Goal: Information Seeking & Learning: Learn about a topic

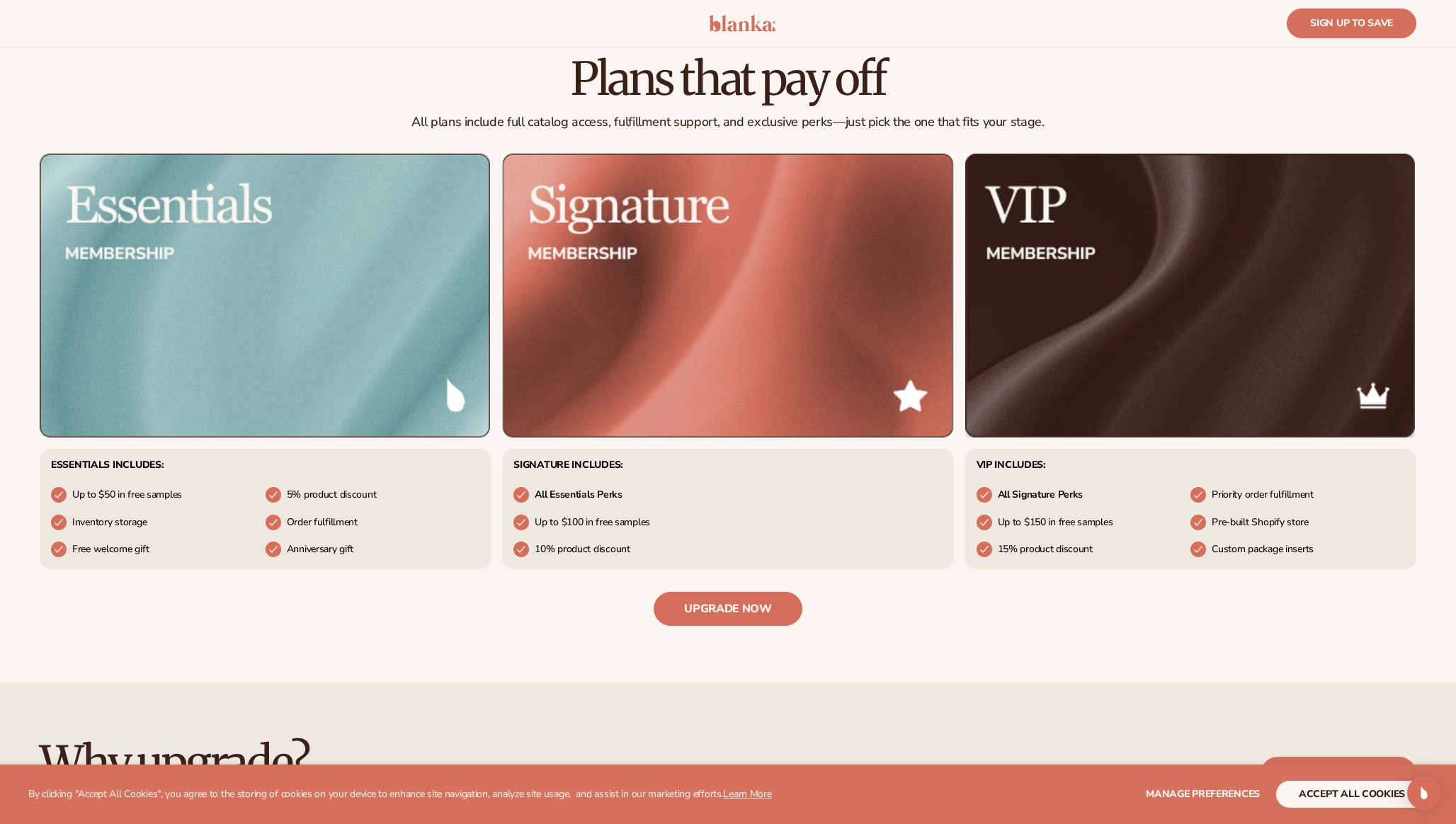
scroll to position [550, 0]
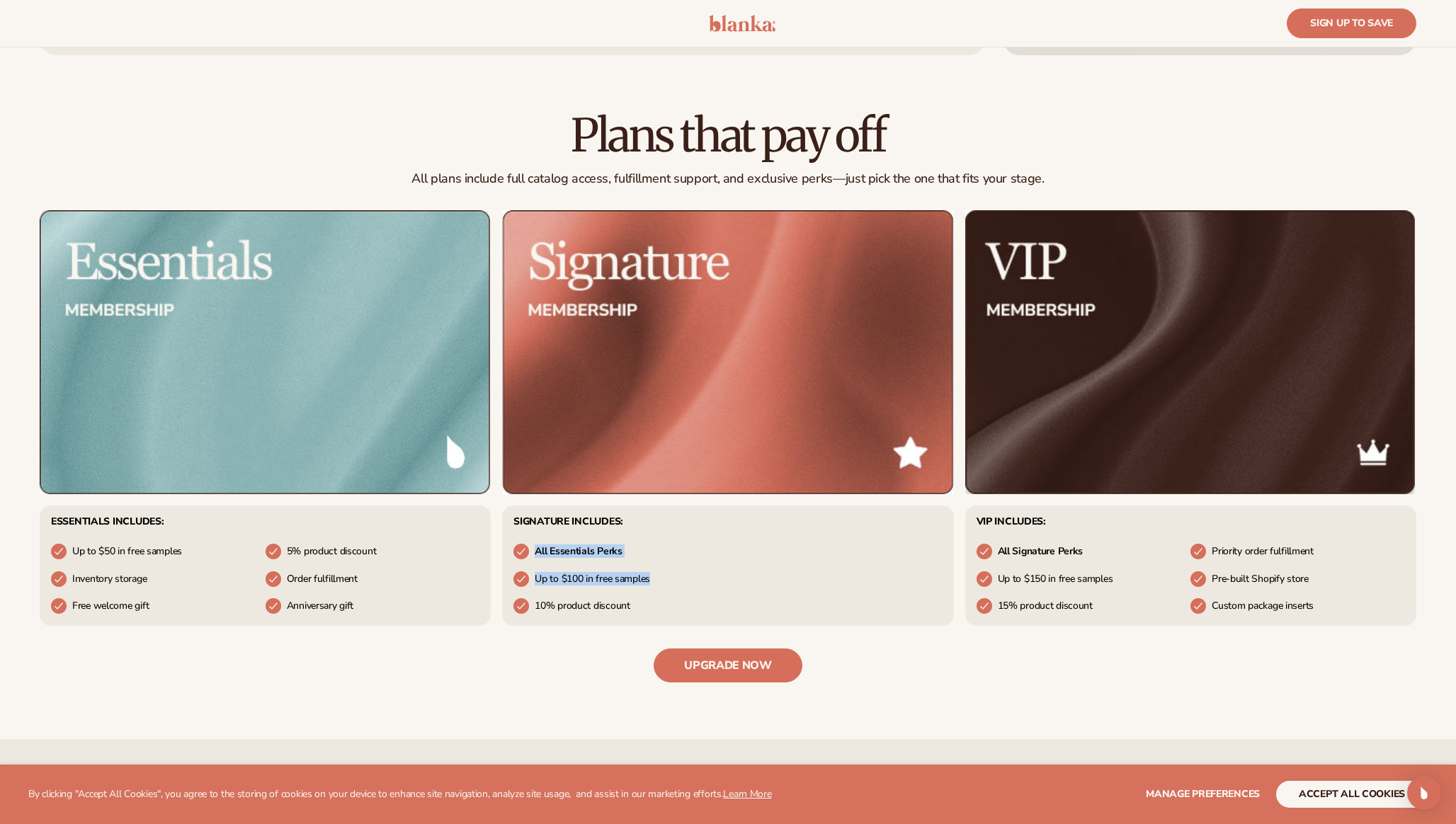
drag, startPoint x: 645, startPoint y: 592, endPoint x: 517, endPoint y: 533, distance: 140.9
click at [517, 533] on div "Signature includes: All Essentials Perks Up to $100 in free samples 10% product…" at bounding box center [728, 566] width 451 height 121
click at [718, 551] on li "All Essentials Perks" at bounding box center [728, 551] width 428 height 17
drag, startPoint x: 582, startPoint y: 127, endPoint x: 793, endPoint y: 218, distance: 229.8
click at [744, 163] on div "Plans that pay off All plans include full catalog access, fulfillment support, …" at bounding box center [728, 397] width 1456 height 684
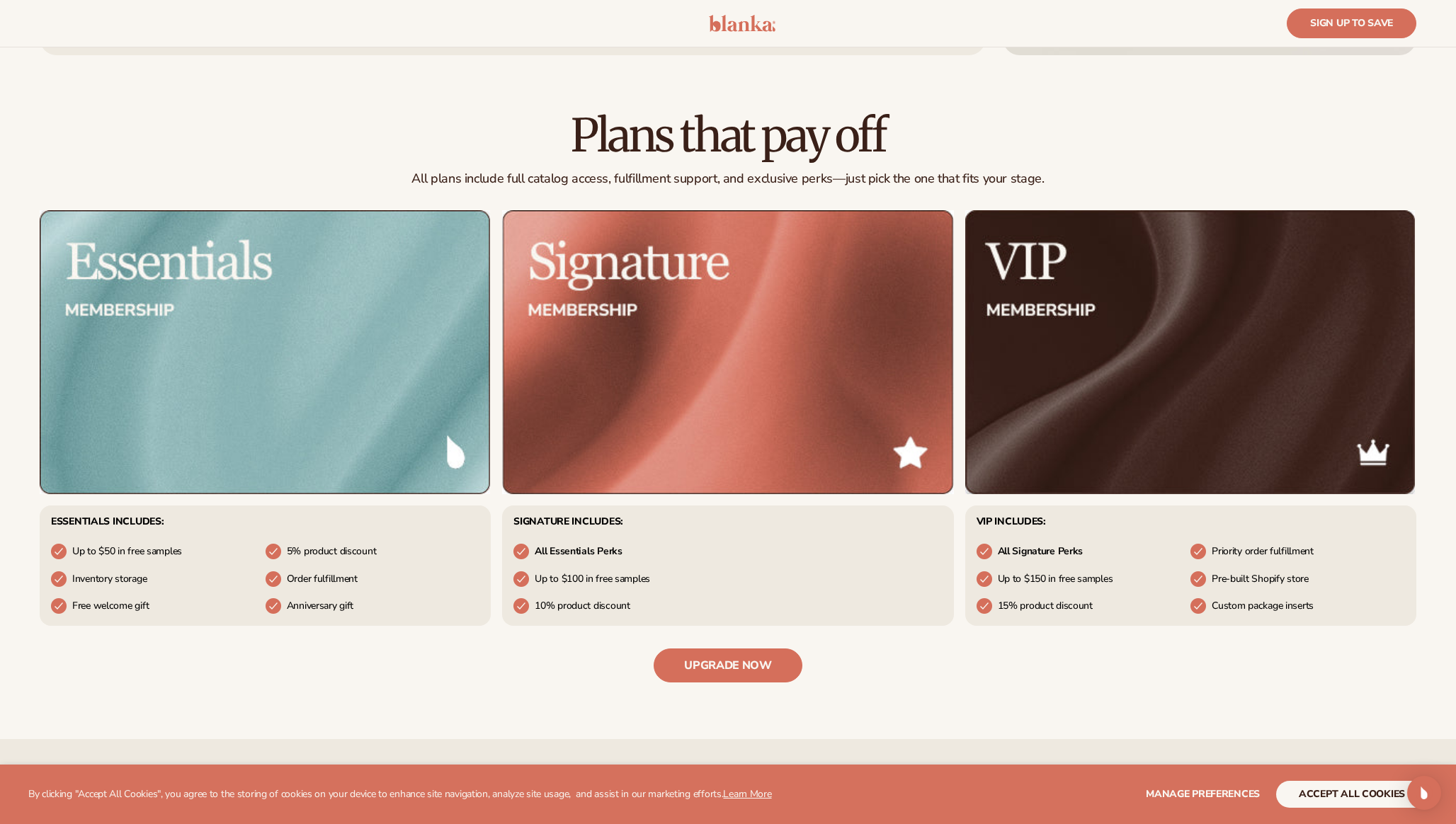
click at [826, 171] on p "All plans include full catalog access, fulfillment support, and exclusive perks…" at bounding box center [728, 178] width 1377 height 17
drag, startPoint x: 619, startPoint y: 558, endPoint x: 753, endPoint y: 557, distance: 134.0
click at [716, 557] on li "All Essentials Perks" at bounding box center [728, 551] width 428 height 17
drag, startPoint x: 757, startPoint y: 557, endPoint x: 989, endPoint y: 510, distance: 236.7
click at [757, 557] on li "All Essentials Perks" at bounding box center [728, 551] width 428 height 17
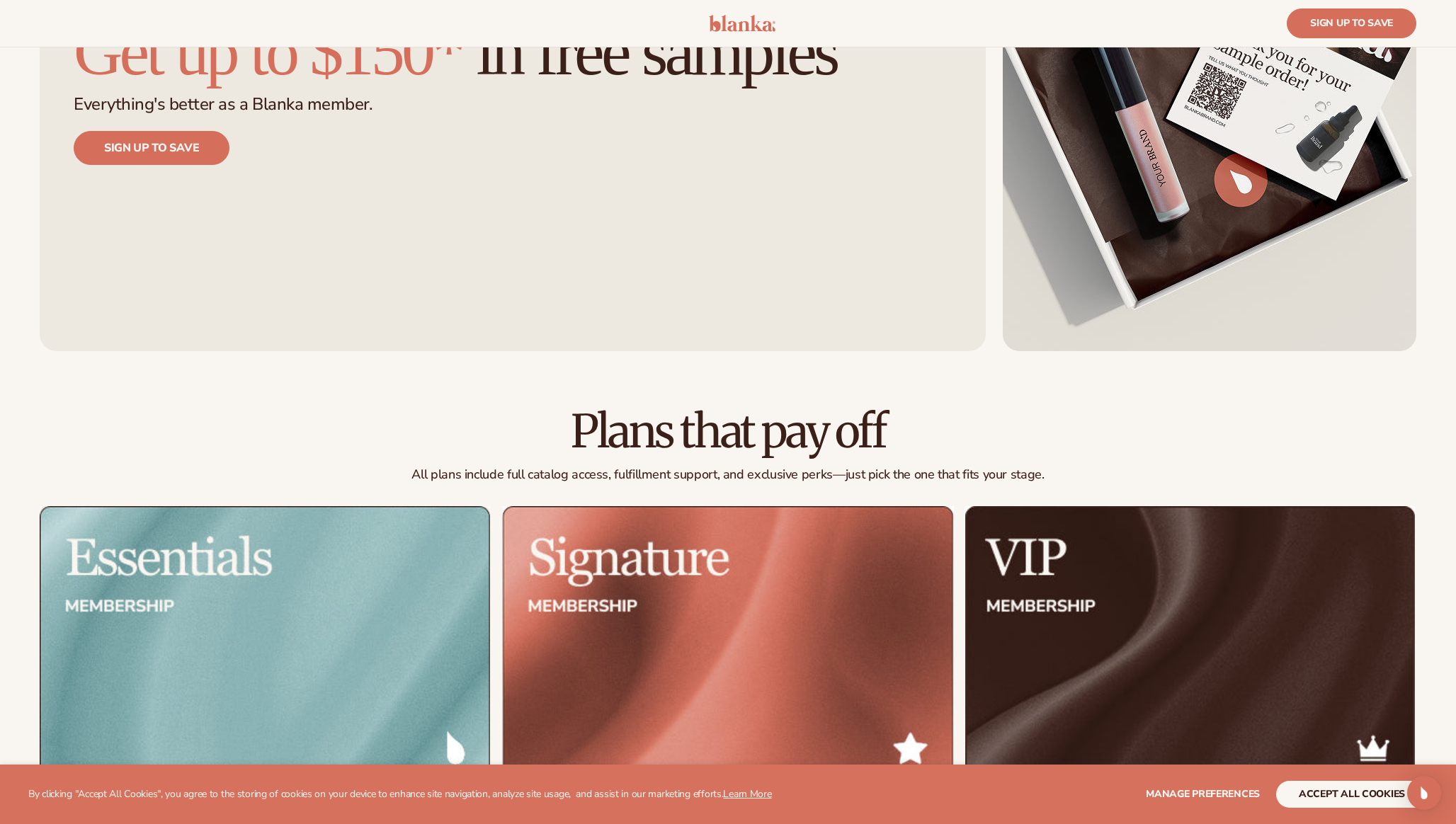
scroll to position [52, 0]
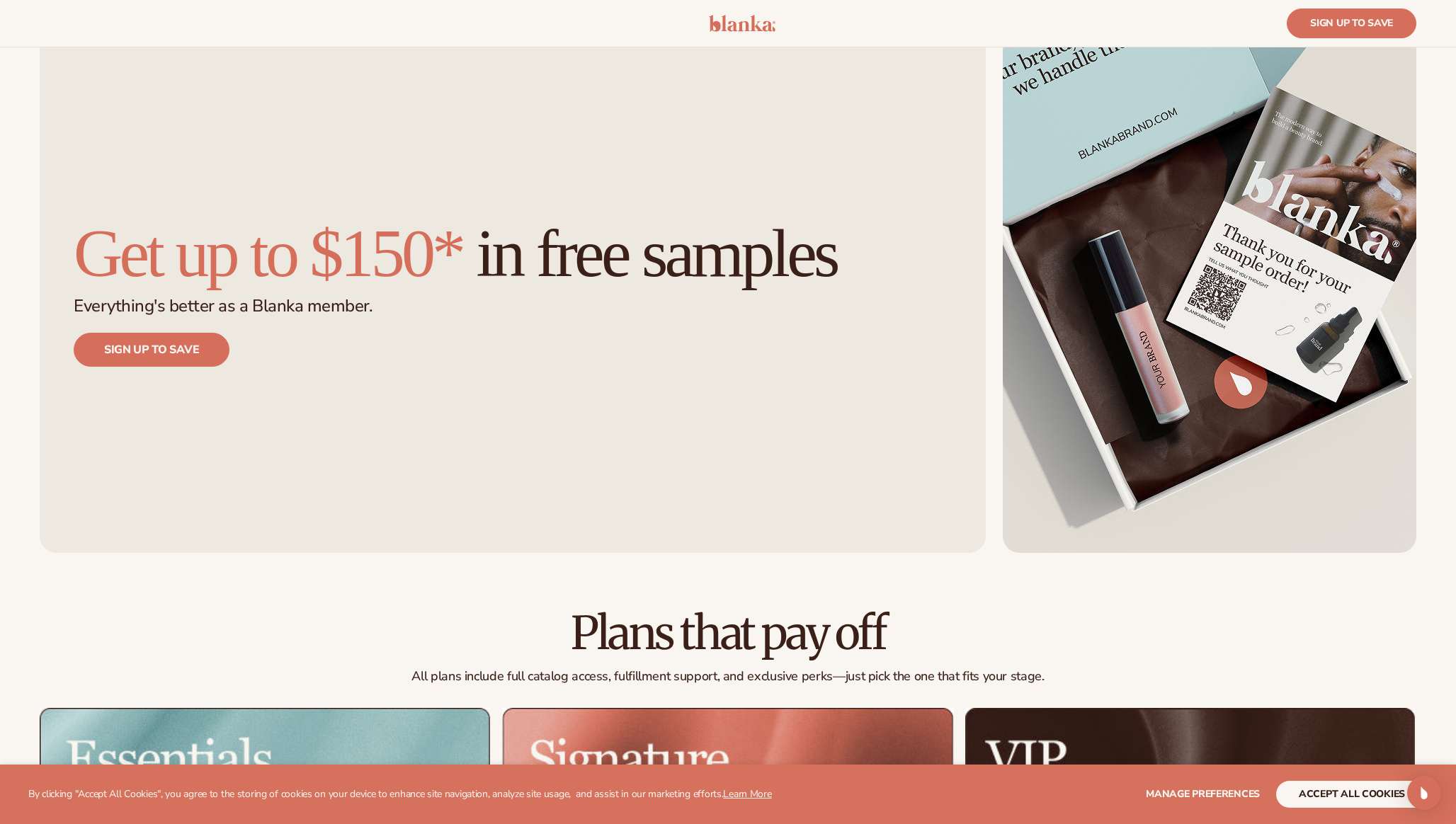
click at [806, 151] on div "Get up to $150* in free samples Sign up to save Everything's better as a Blanka…" at bounding box center [512, 293] width 946 height 520
